Goal: Navigation & Orientation: Find specific page/section

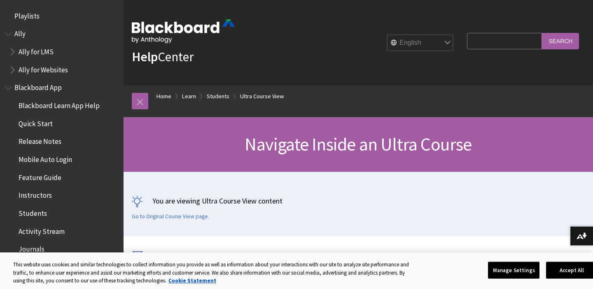
click at [409, 126] on div "Navigate Inside an Ultra Course" at bounding box center [357, 144] width 469 height 55
click at [170, 30] on img at bounding box center [183, 31] width 103 height 24
click at [163, 96] on link "Home" at bounding box center [163, 96] width 15 height 10
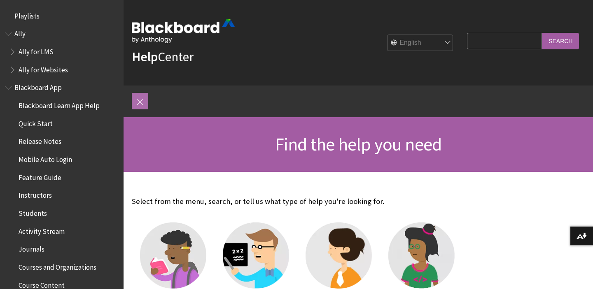
click at [145, 104] on link at bounding box center [140, 101] width 16 height 16
